Goal: Obtain resource: Obtain resource

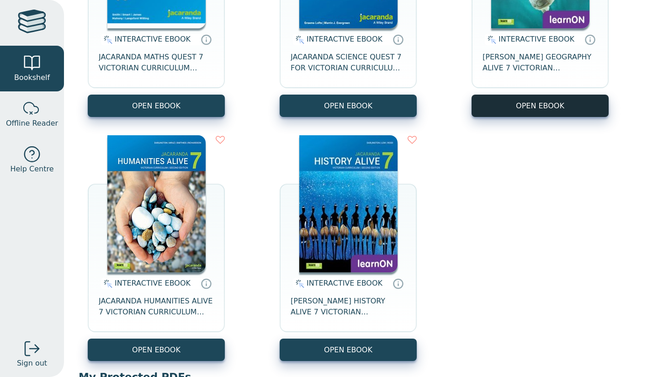
scroll to position [234, 0]
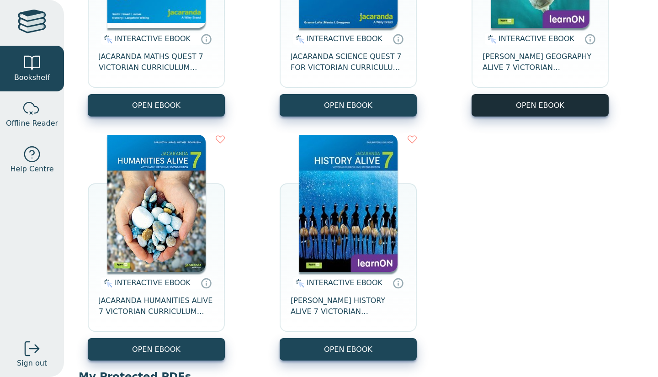
click at [485, 99] on button "OPEN EBOOK" at bounding box center [539, 105] width 137 height 22
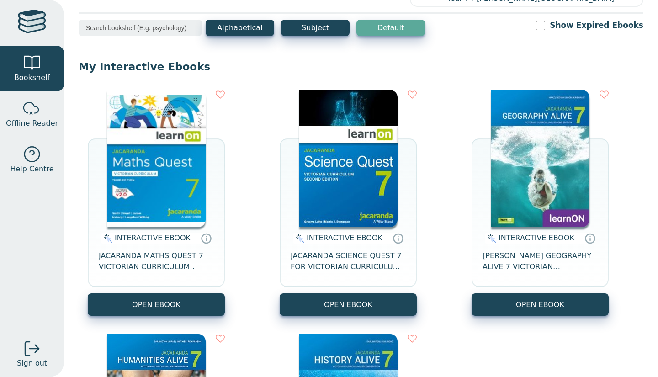
scroll to position [0, 0]
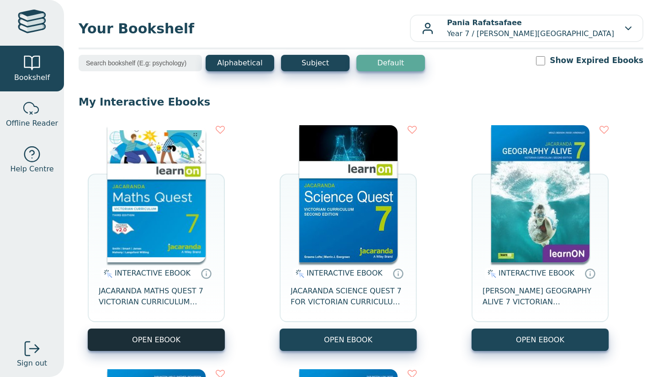
click at [174, 340] on button "OPEN EBOOK" at bounding box center [156, 339] width 137 height 22
